Goal: Transaction & Acquisition: Obtain resource

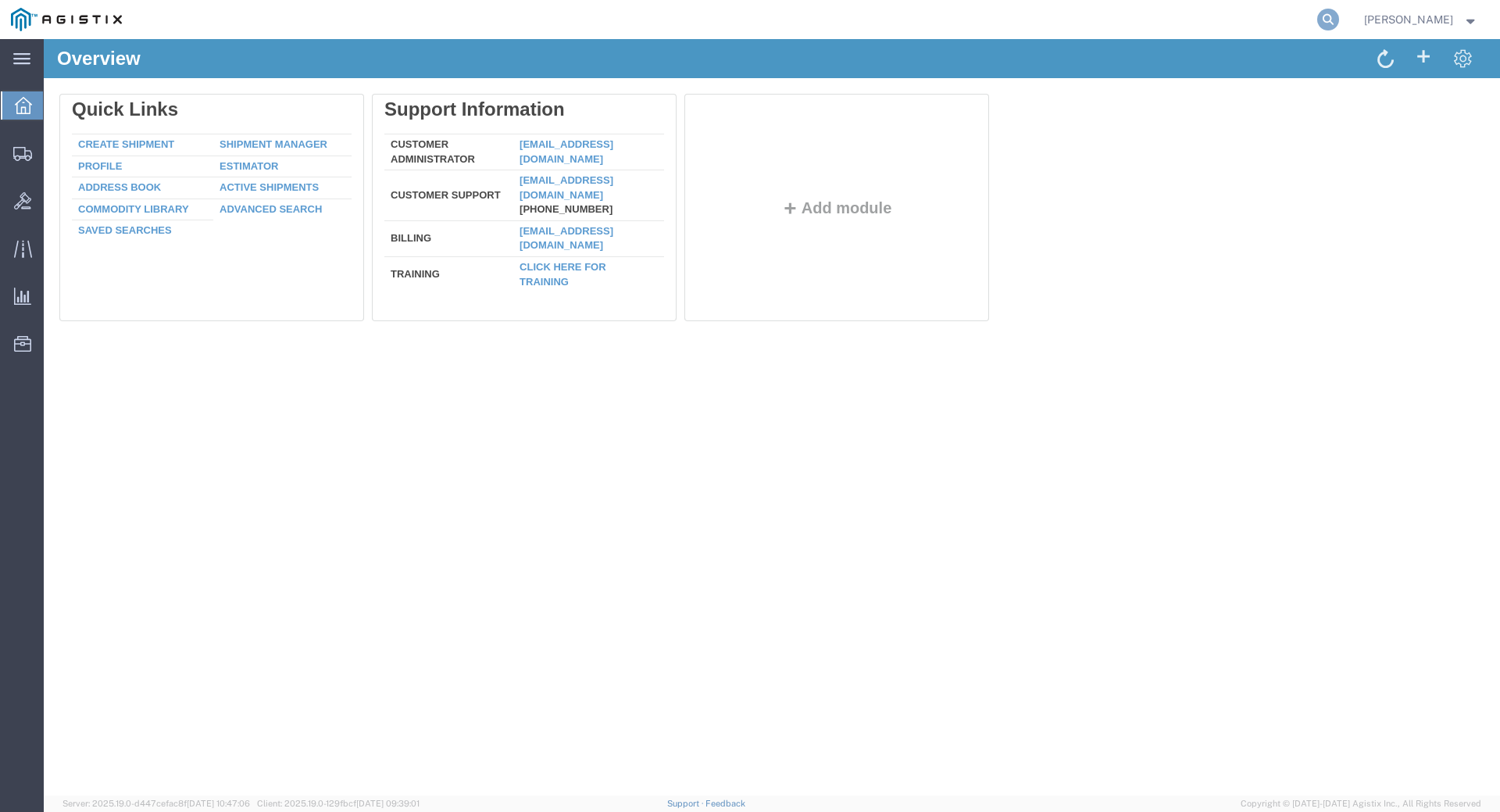
click at [1339, 22] on icon at bounding box center [1329, 19] width 22 height 22
click at [1040, 21] on input "search" at bounding box center [1080, 19] width 475 height 37
type input "54031682"
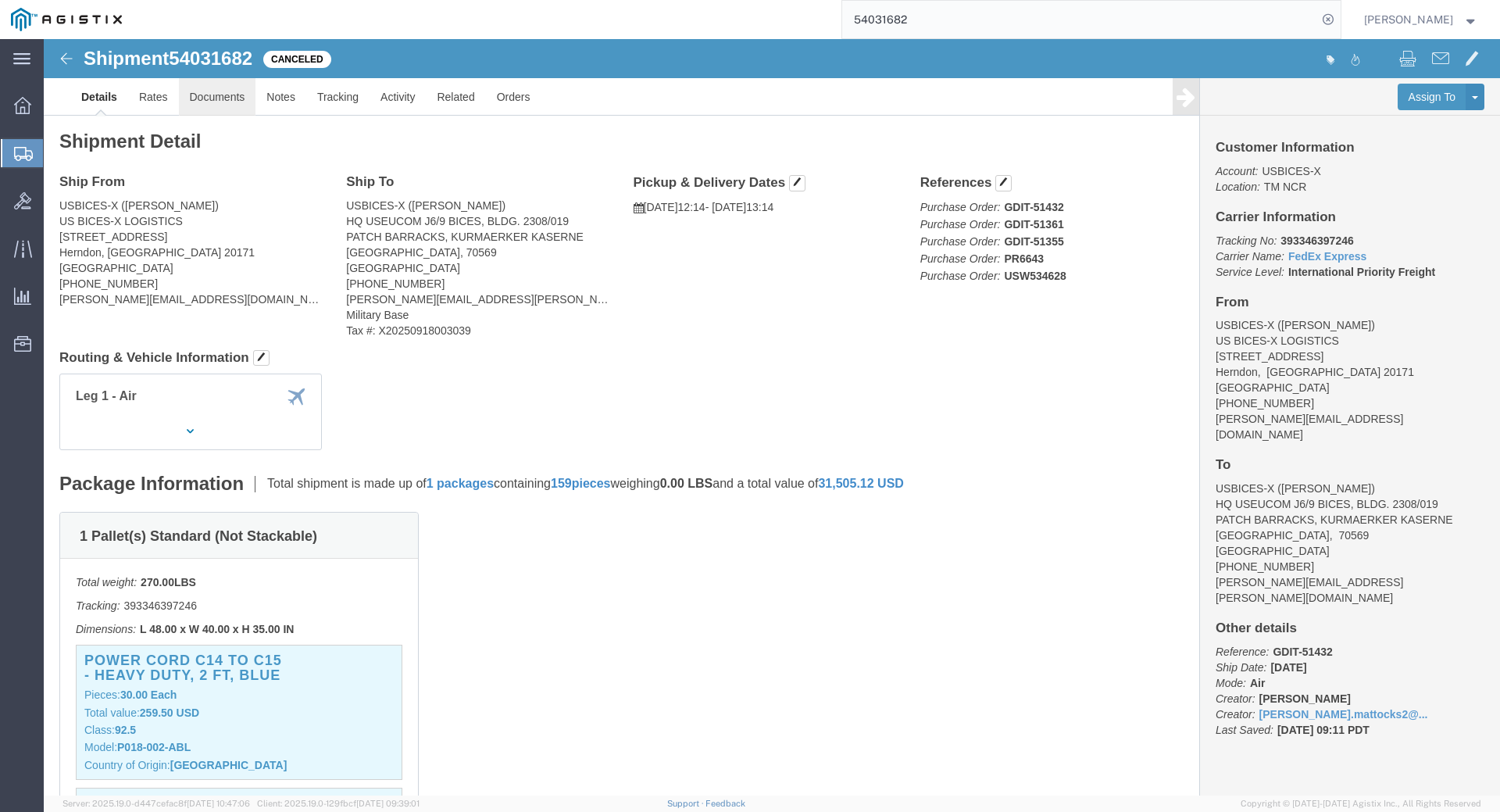
click link "Documents"
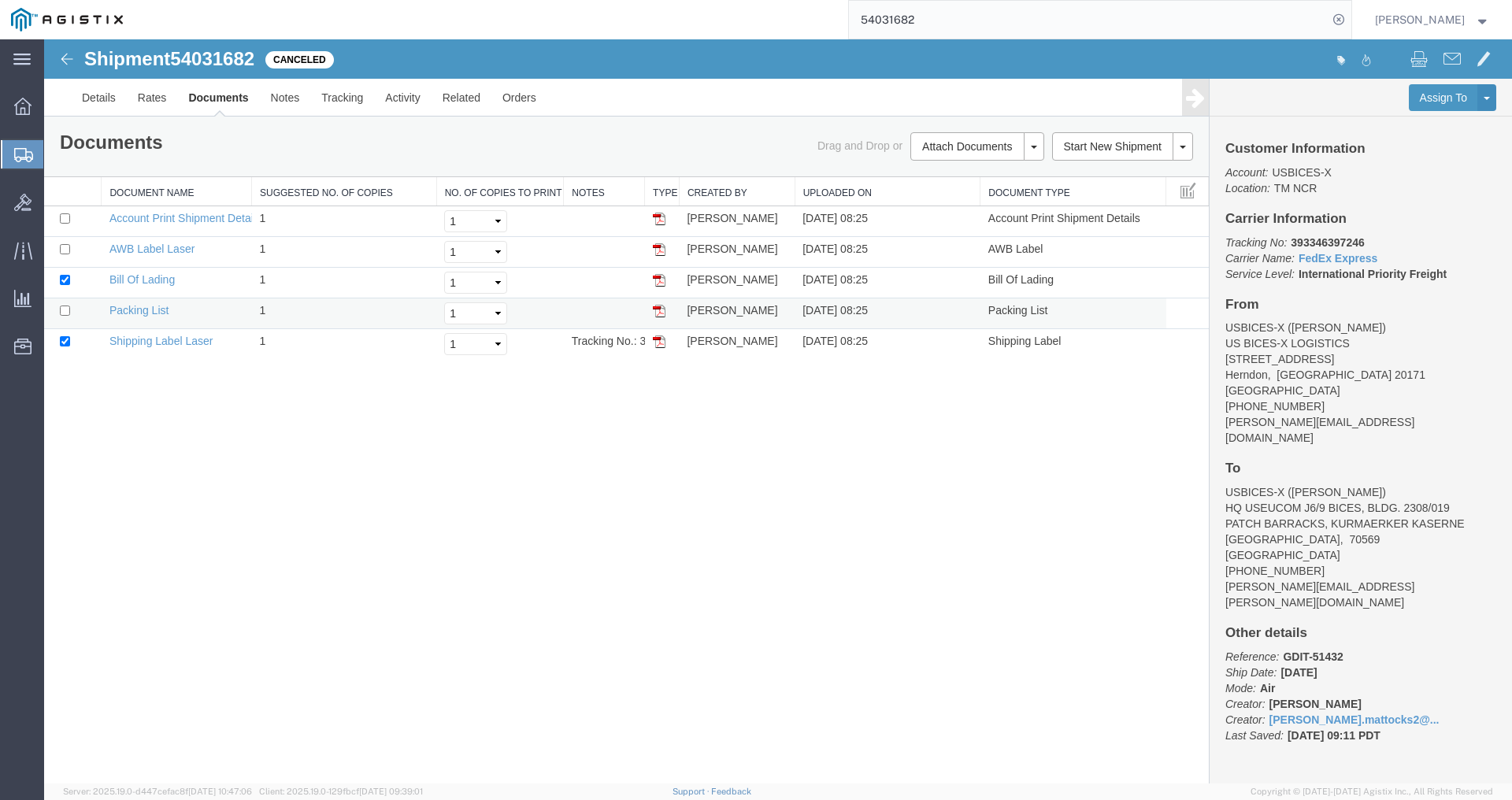
click at [653, 312] on img at bounding box center [659, 310] width 13 height 13
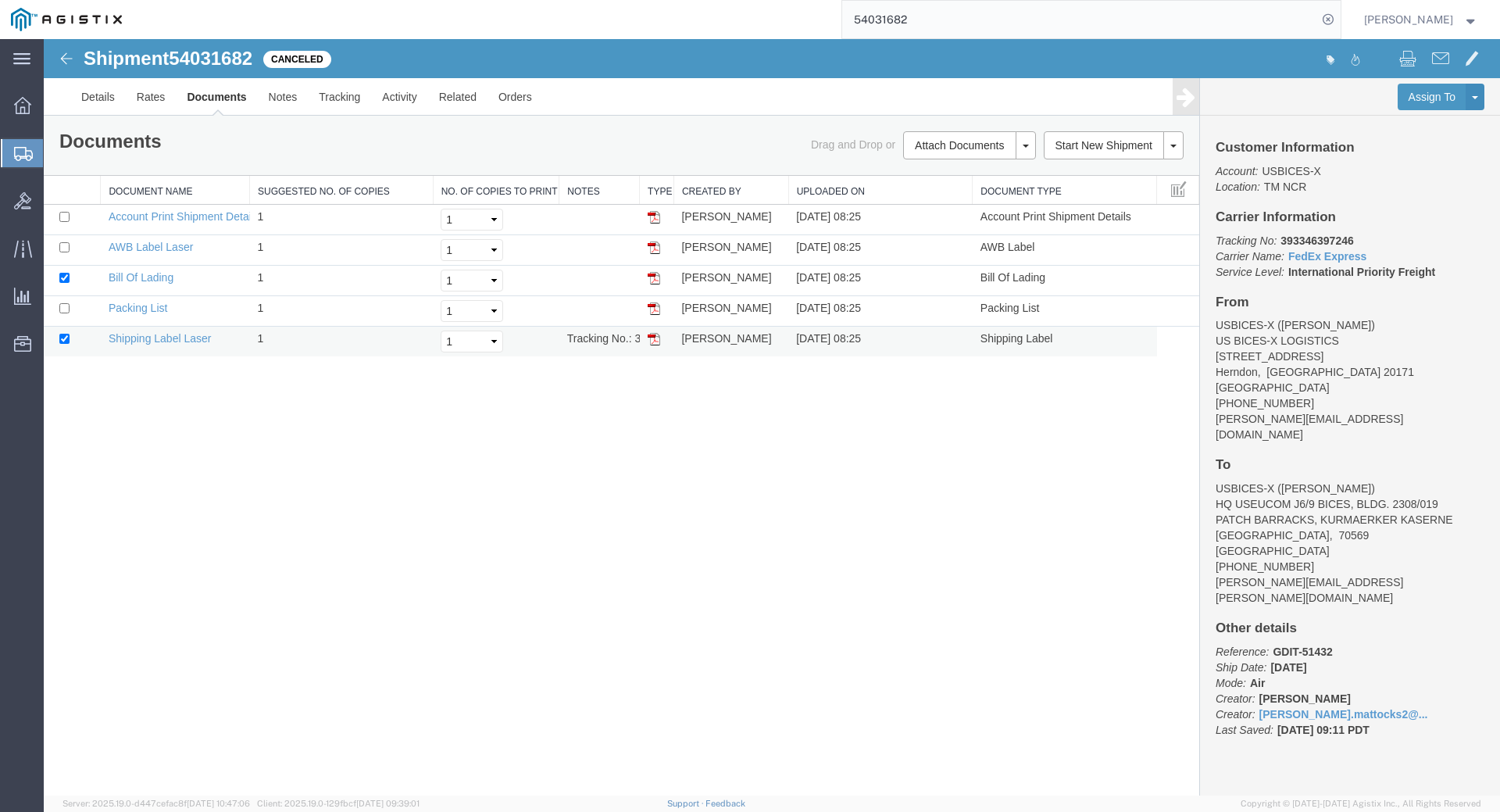
click at [656, 339] on img at bounding box center [654, 339] width 12 height 12
click at [805, 544] on div "Shipment 54031682 5 of 5 Canceled Details Rates Documents Notes Tracking Activi…" at bounding box center [772, 417] width 1457 height 757
click at [497, 502] on div "Shipment 54031682 5 of 5 Canceled Details Rates Documents Notes Tracking Activi…" at bounding box center [772, 417] width 1457 height 757
click at [834, 581] on div "Shipment 54031682 5 of 5 Canceled Details Rates Documents Notes Tracking Activi…" at bounding box center [772, 417] width 1457 height 757
click at [526, 530] on div "Shipment 54031682 5 of 5 Canceled Details Rates Documents Notes Tracking Activi…" at bounding box center [772, 417] width 1457 height 757
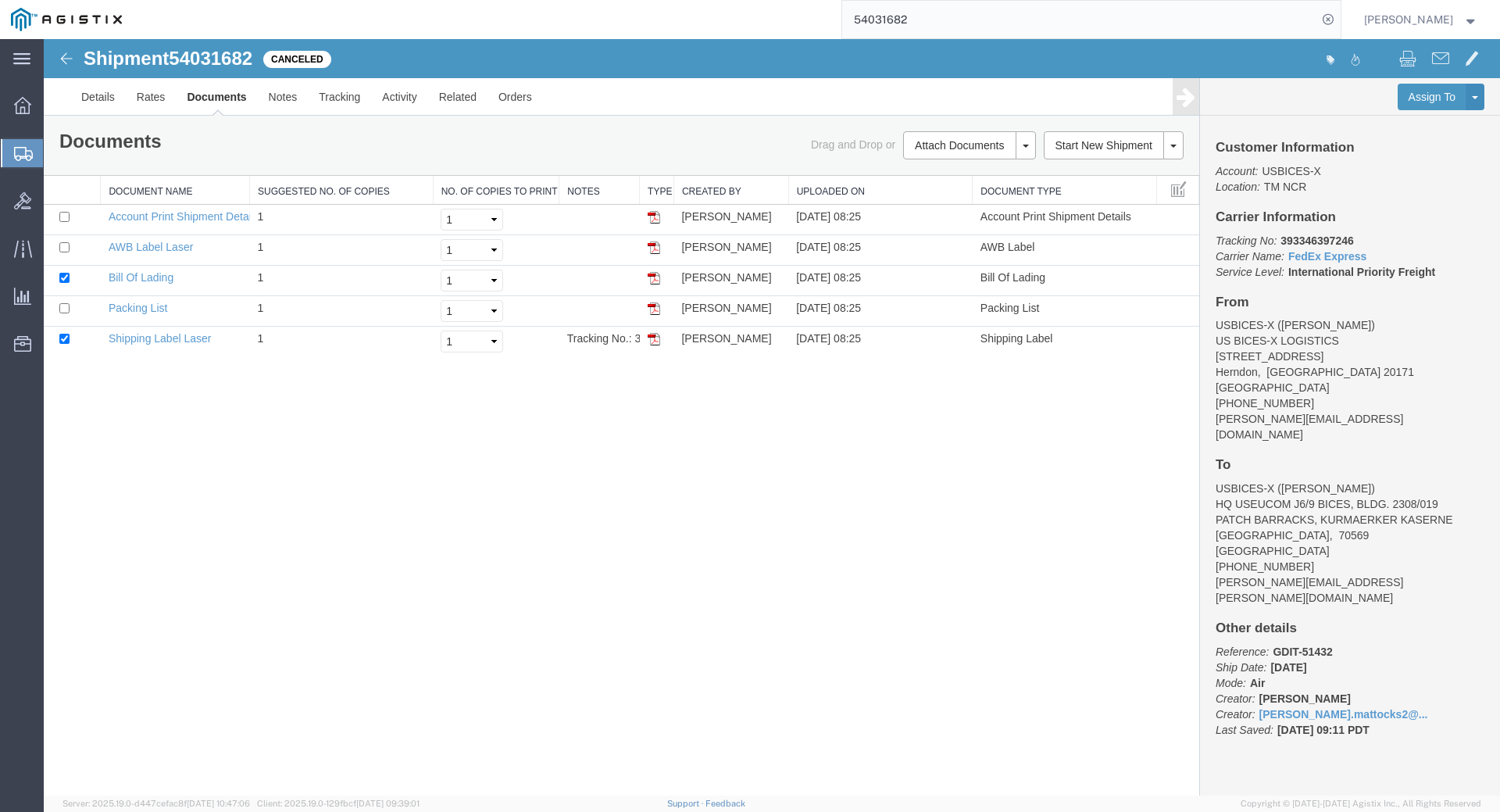
click at [1472, 21] on strong "button" at bounding box center [1471, 19] width 14 height 6
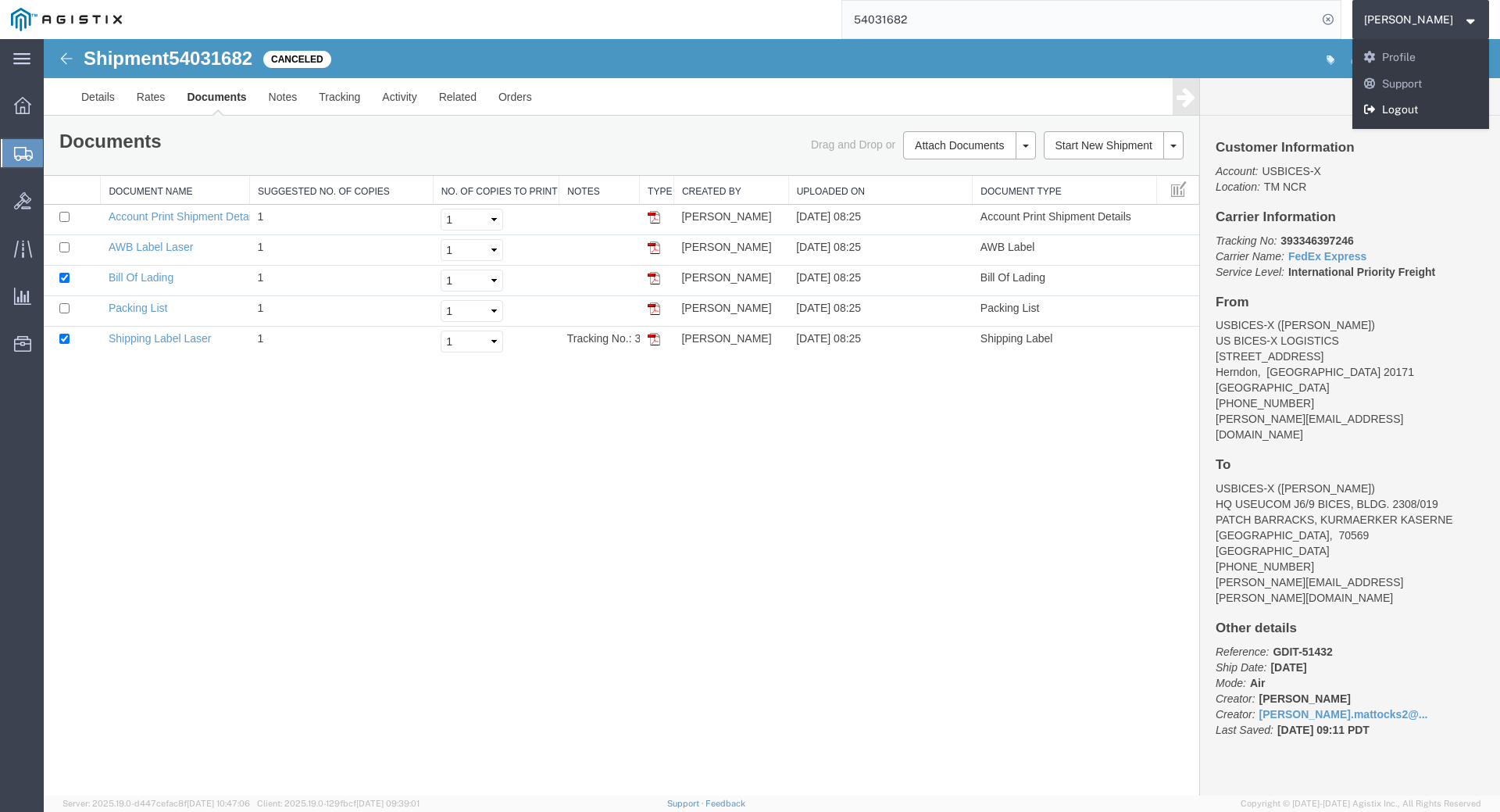
click at [1419, 109] on link "Logout" at bounding box center [1421, 110] width 137 height 26
